Goal: Transaction & Acquisition: Purchase product/service

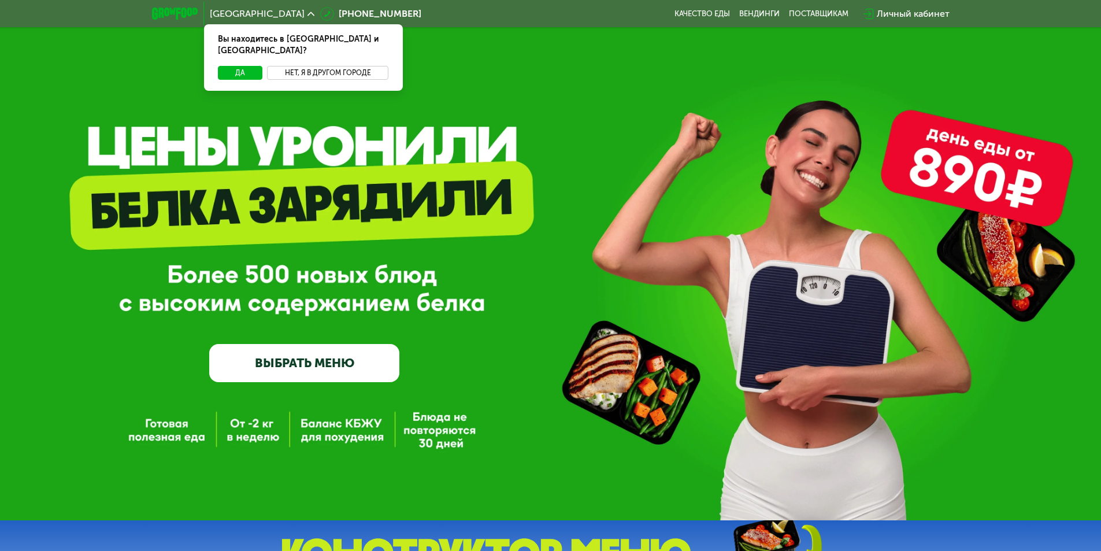
click at [338, 66] on button "Нет, я в другом городе" at bounding box center [328, 73] width 122 height 14
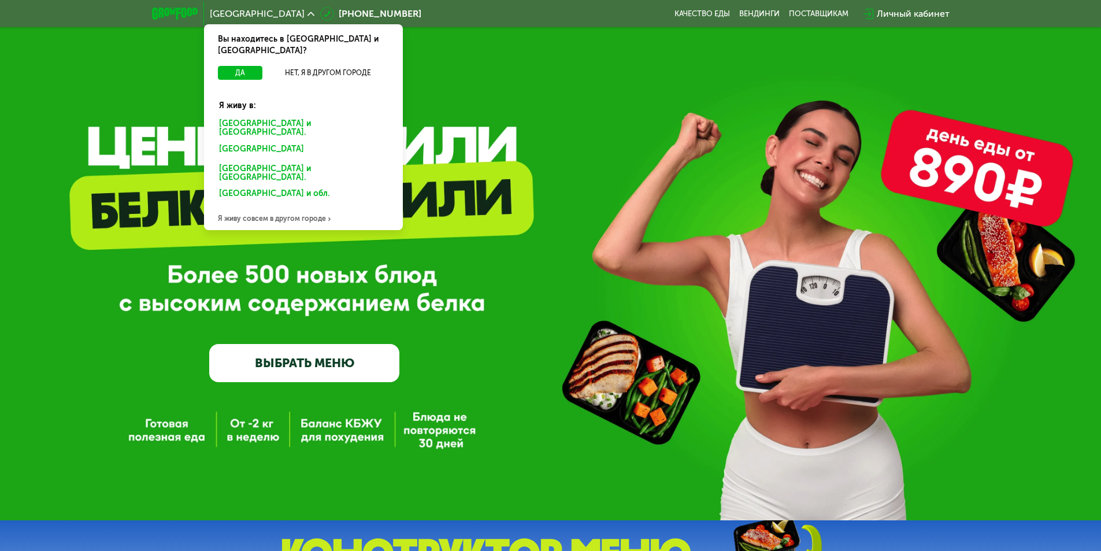
click at [257, 142] on div "Москве и обл." at bounding box center [301, 151] width 180 height 19
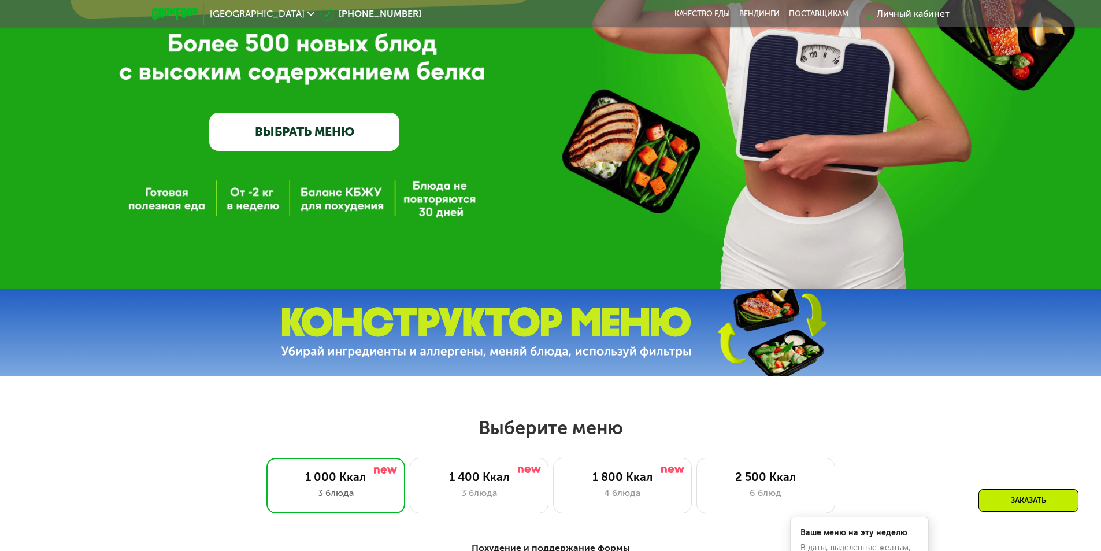
drag, startPoint x: 292, startPoint y: 128, endPoint x: 433, endPoint y: 161, distance: 144.9
click at [292, 127] on link "ВЫБРАТЬ МЕНЮ" at bounding box center [304, 132] width 190 height 38
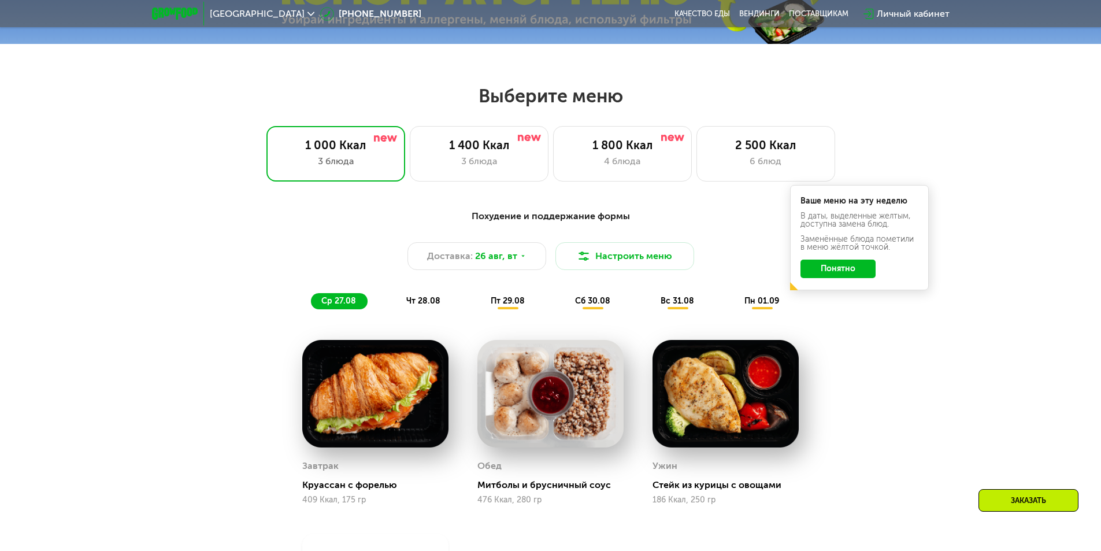
scroll to position [624, 0]
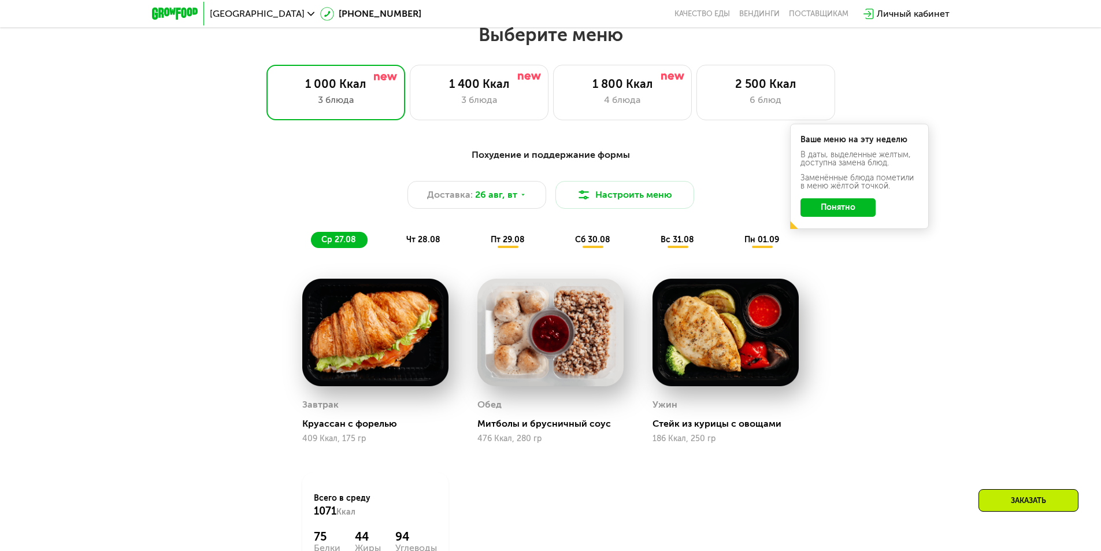
click at [847, 204] on button "Понятно" at bounding box center [838, 207] width 75 height 19
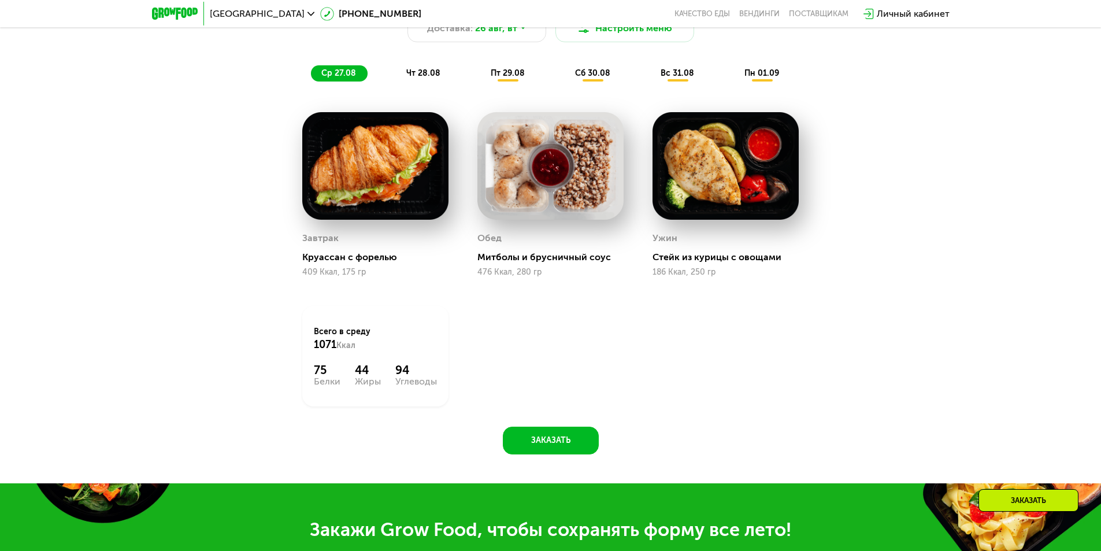
scroll to position [798, 0]
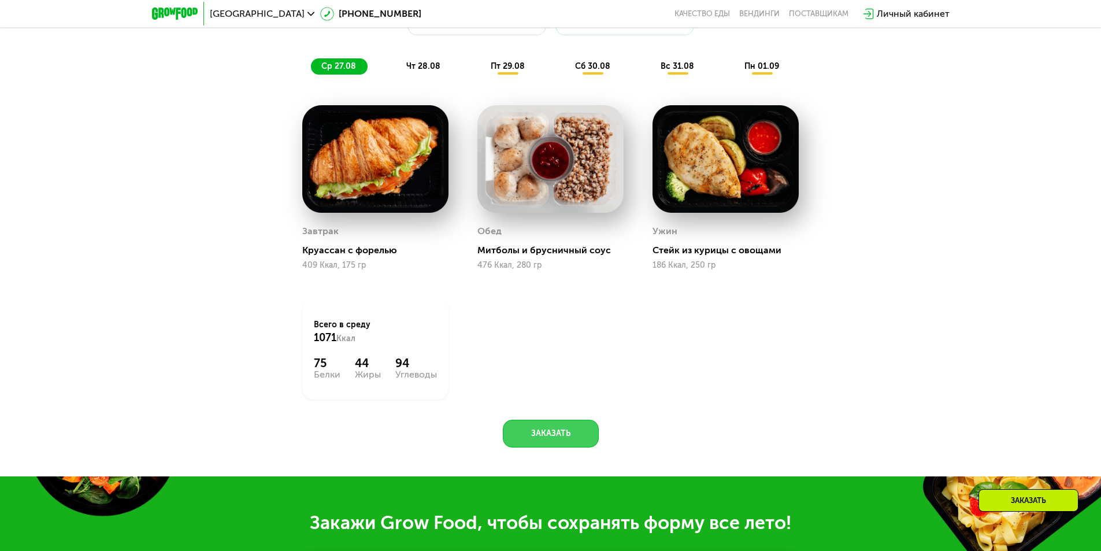
click at [549, 434] on button "Заказать" at bounding box center [551, 434] width 96 height 28
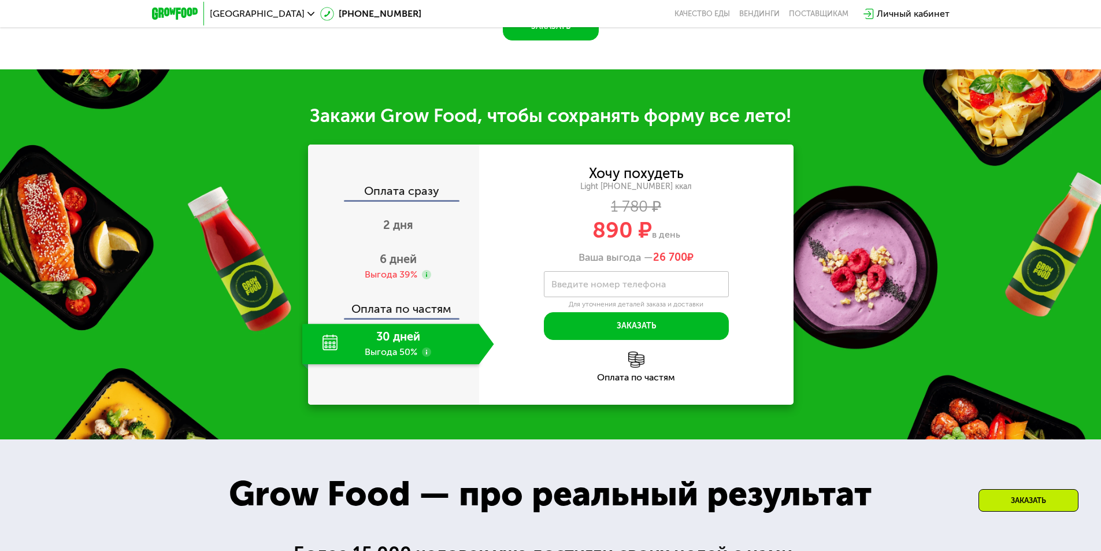
scroll to position [1278, 0]
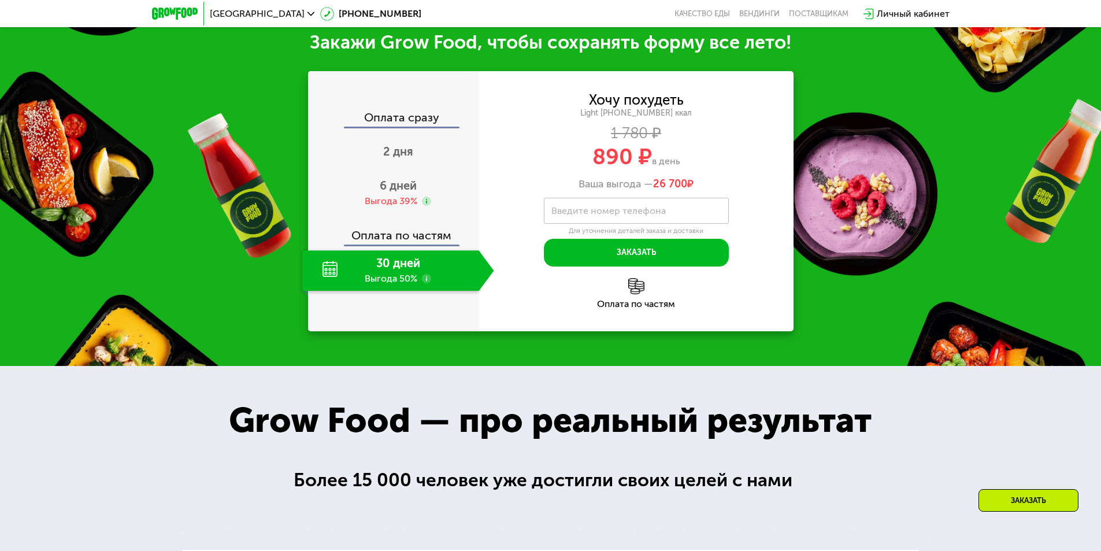
click at [394, 279] on div "30 дней Выгода 50%" at bounding box center [390, 270] width 177 height 40
click at [434, 269] on div "30 дней Выгода 50%" at bounding box center [390, 270] width 177 height 40
click at [424, 282] on use at bounding box center [426, 278] width 9 height 9
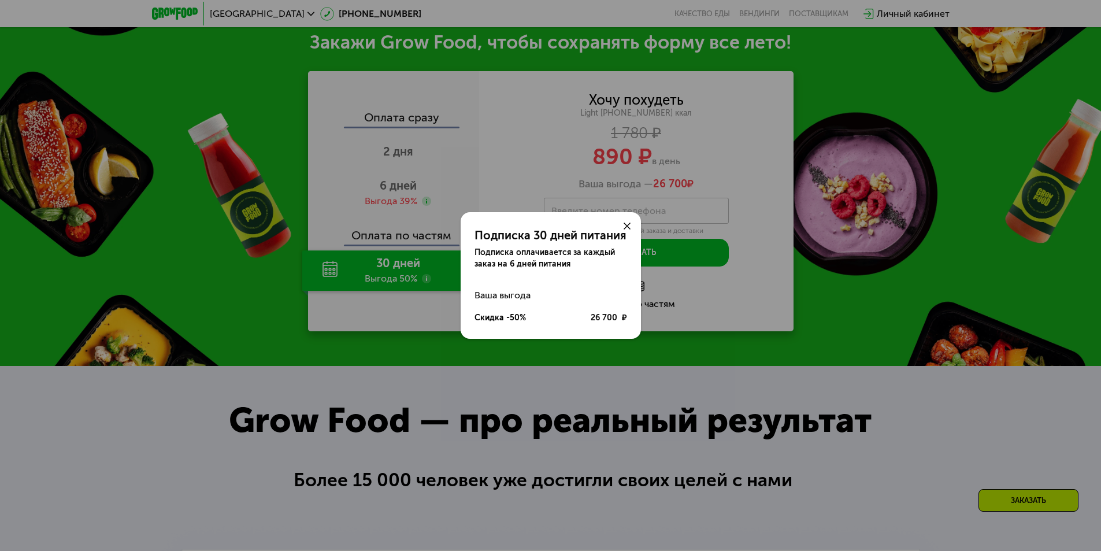
click at [629, 225] on icon at bounding box center [627, 226] width 7 height 7
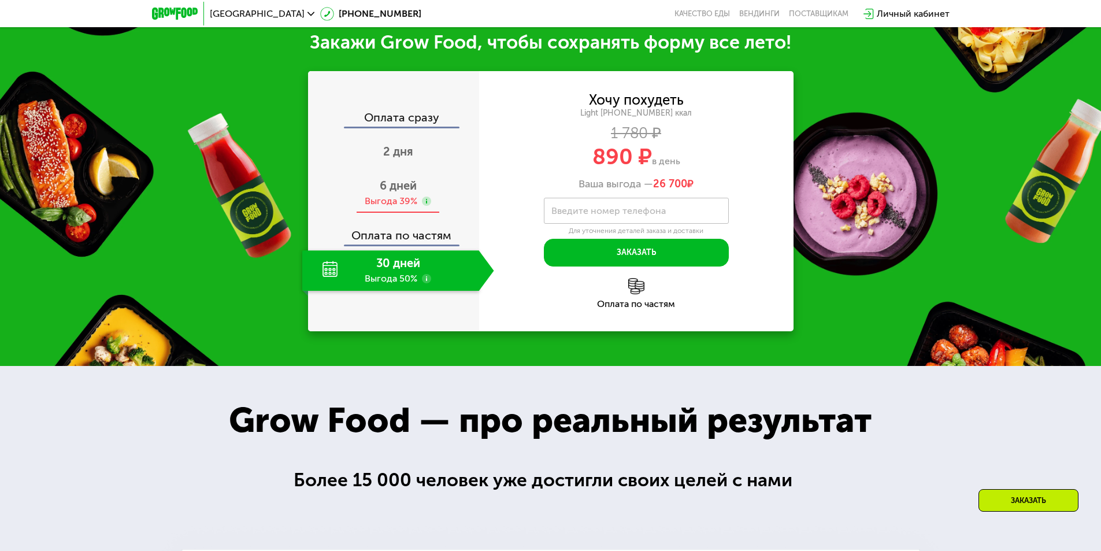
click at [390, 189] on span "6 дней" at bounding box center [398, 186] width 37 height 14
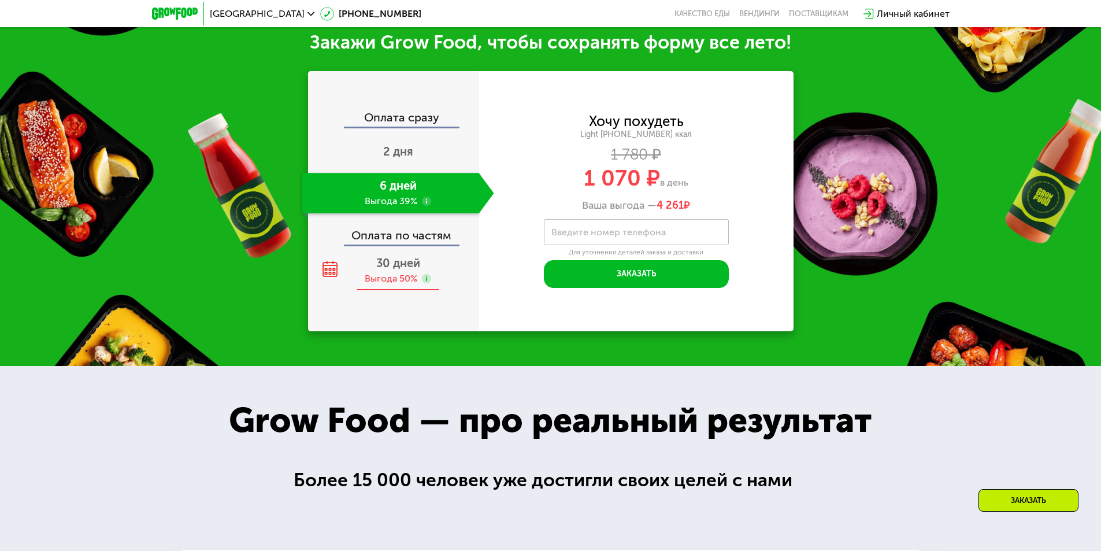
click at [394, 283] on div "Выгода 50%" at bounding box center [391, 278] width 53 height 13
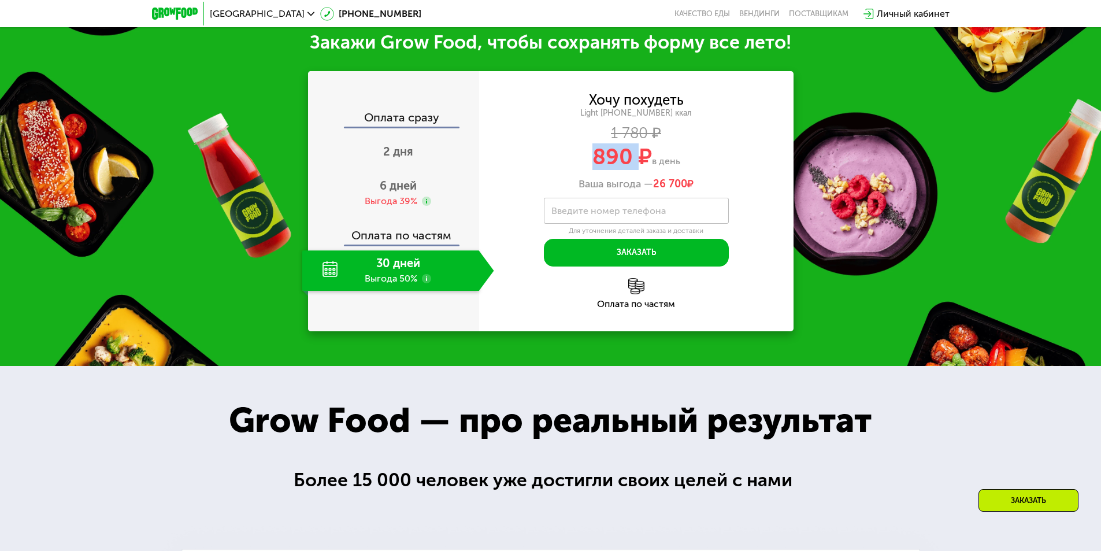
drag, startPoint x: 594, startPoint y: 162, endPoint x: 638, endPoint y: 161, distance: 43.4
click at [638, 161] on span "890 ₽" at bounding box center [623, 156] width 60 height 27
